Goal: Task Accomplishment & Management: Use online tool/utility

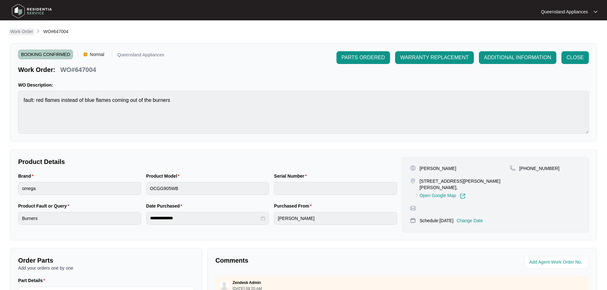
click at [26, 32] on p "Work Order" at bounding box center [21, 31] width 23 height 6
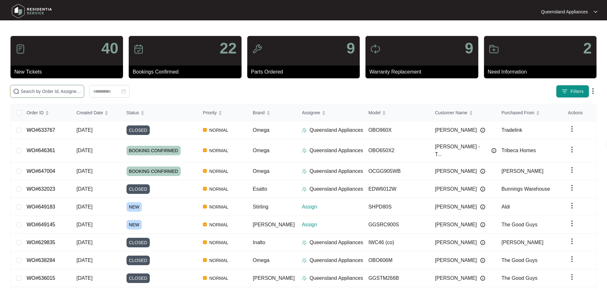
click at [81, 88] on input "text" at bounding box center [51, 91] width 61 height 7
paste input "648015"
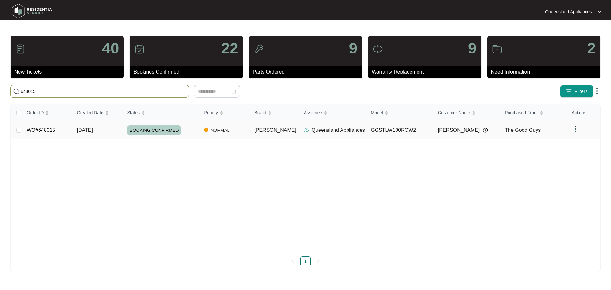
type input "648015"
click at [107, 129] on td "[DATE]" at bounding box center [97, 130] width 50 height 18
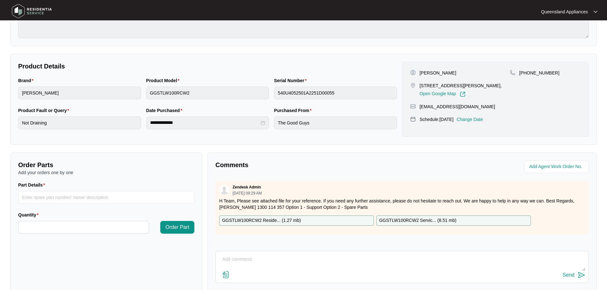
scroll to position [132, 0]
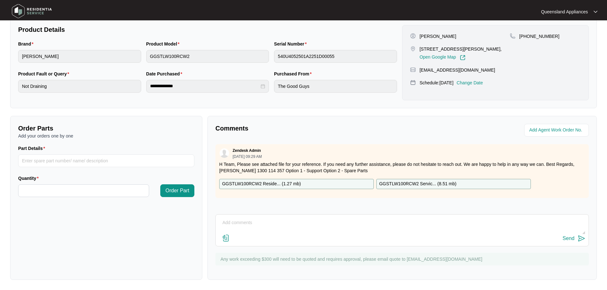
click at [255, 222] on textarea at bounding box center [402, 226] width 366 height 17
paste textarea "Called to Washing machine not draining water efficiently but will fully drain m…"
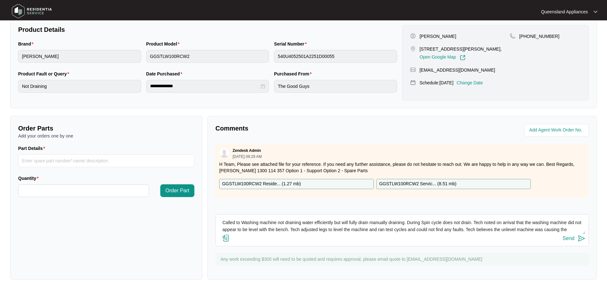
scroll to position [33, 0]
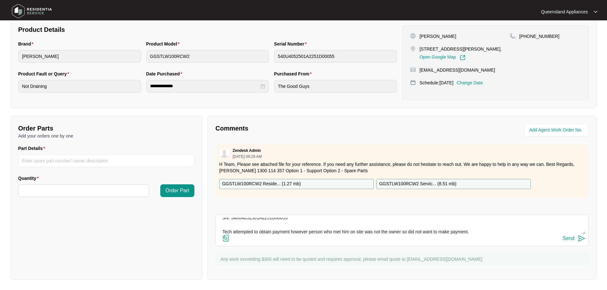
type textarea "Called to Washing machine not draining water efficiently but will fully drain m…"
click at [579, 241] on img at bounding box center [581, 239] width 8 height 8
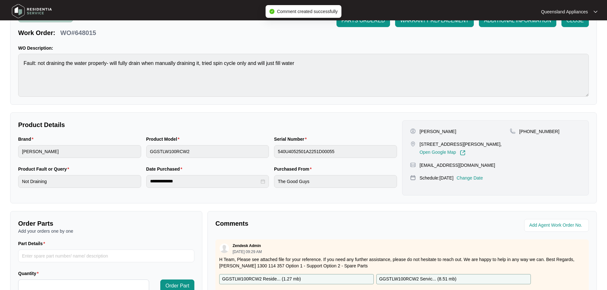
scroll to position [5, 0]
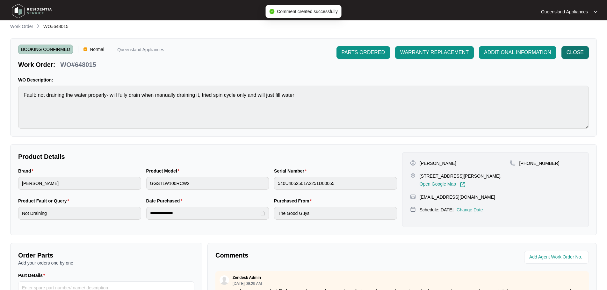
click at [574, 53] on span "CLOSE" at bounding box center [574, 53] width 17 height 8
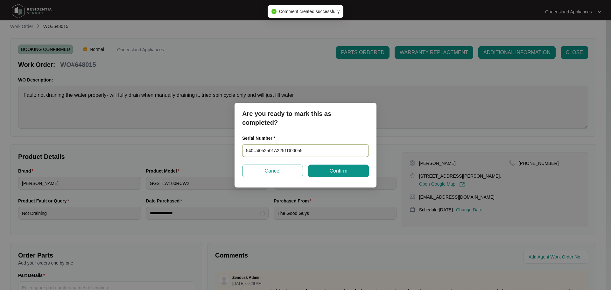
click at [300, 150] on input "540U4052501A2251D00055" at bounding box center [305, 150] width 127 height 13
click at [325, 167] on button "Confirm" at bounding box center [338, 171] width 61 height 13
